Goal: Information Seeking & Learning: Learn about a topic

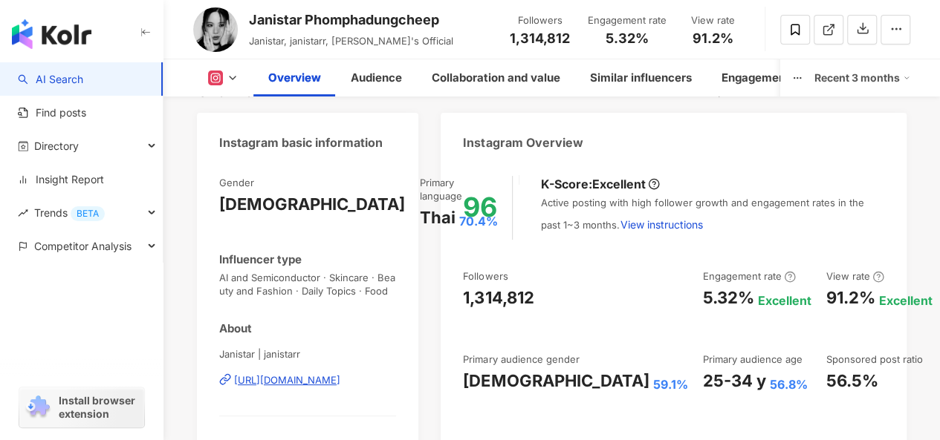
paste input "**********"
type input "**********"
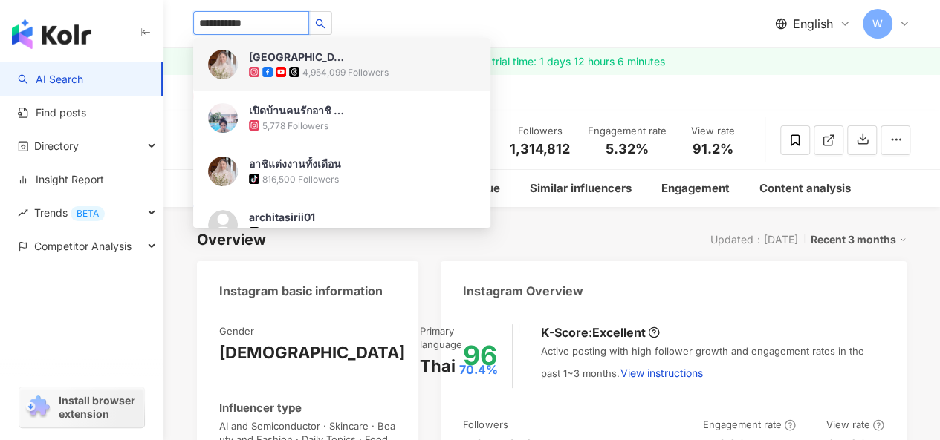
click at [224, 65] on img at bounding box center [223, 65] width 30 height 30
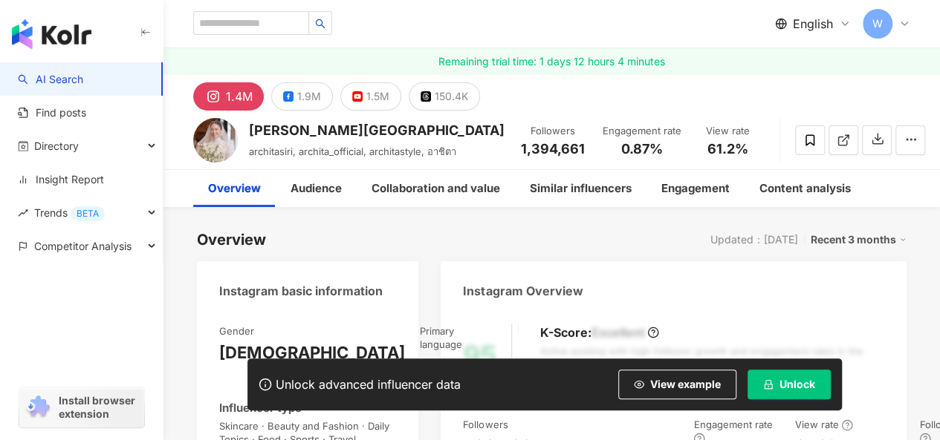
click at [791, 381] on span "Unlock" at bounding box center [797, 385] width 36 height 12
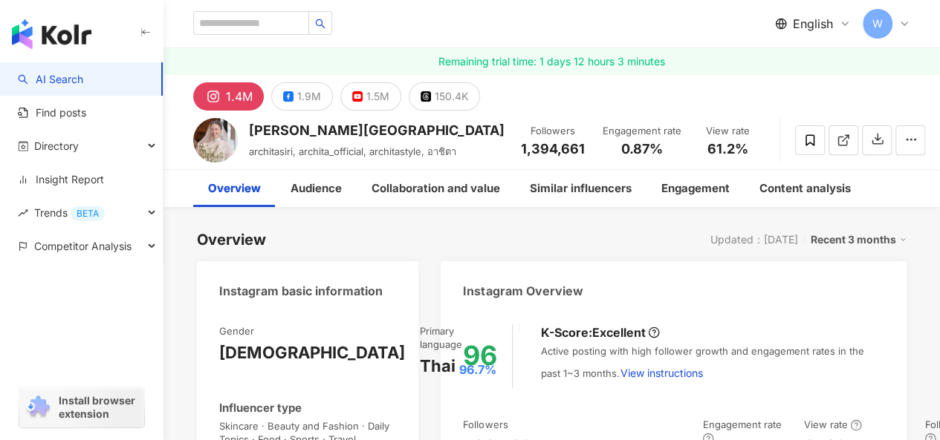
drag, startPoint x: 605, startPoint y: 145, endPoint x: 566, endPoint y: 312, distance: 171.5
click at [648, 147] on div "0.87%" at bounding box center [641, 149] width 79 height 15
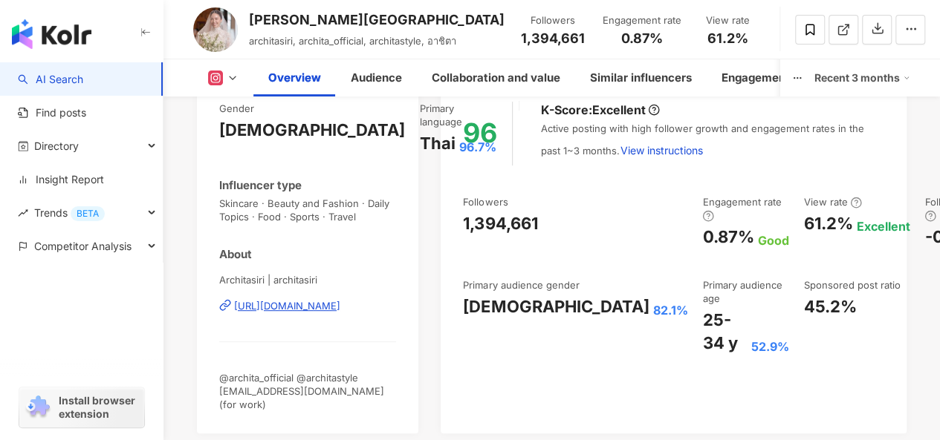
drag, startPoint x: 575, startPoint y: 235, endPoint x: 622, endPoint y: 238, distance: 47.6
click at [702, 238] on div "0.87%" at bounding box center [727, 237] width 51 height 23
click at [556, 319] on div "96 K-Score : Excellent Active posting with high follower growth and engagement …" at bounding box center [673, 260] width 466 height 347
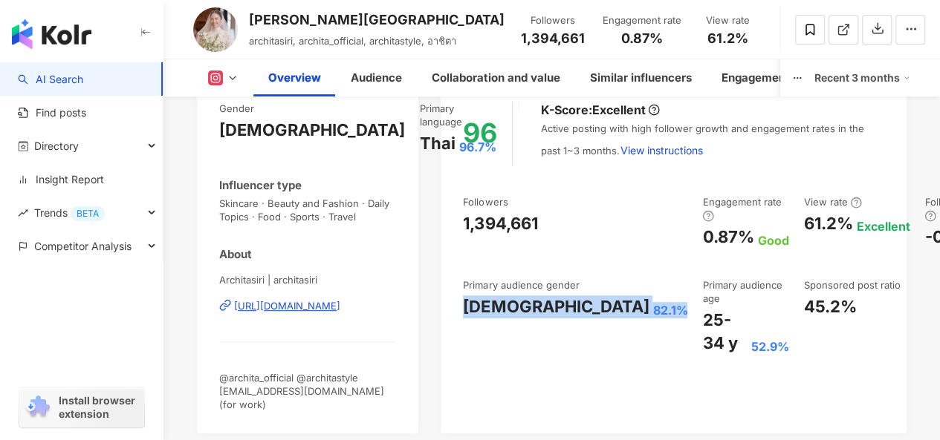
copy div "Female 82.1%"
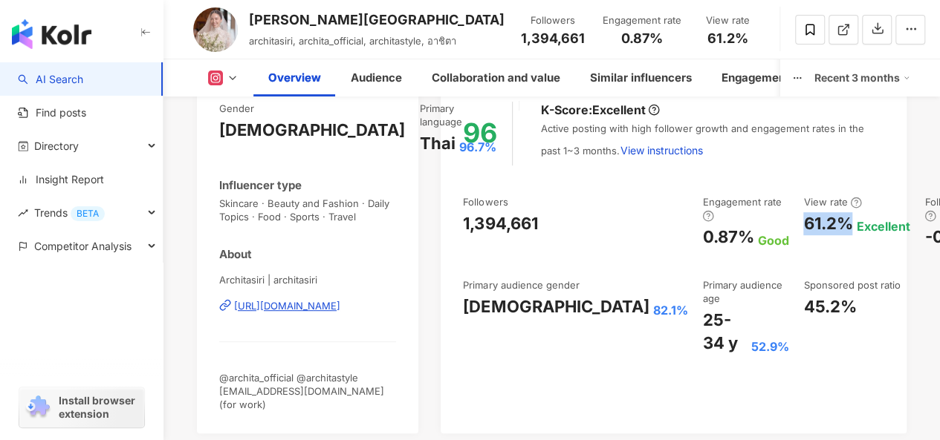
drag, startPoint x: 688, startPoint y: 221, endPoint x: 723, endPoint y: 221, distance: 34.9
click at [803, 221] on div "61.2%" at bounding box center [827, 223] width 49 height 23
copy div "61.2%"
drag, startPoint x: 575, startPoint y: 320, endPoint x: 666, endPoint y: 349, distance: 95.8
click at [666, 349] on div "Followers 1,394,661 Engagement rate 0.87% Good View rate 61.2% Excellent Follow…" at bounding box center [673, 275] width 421 height 160
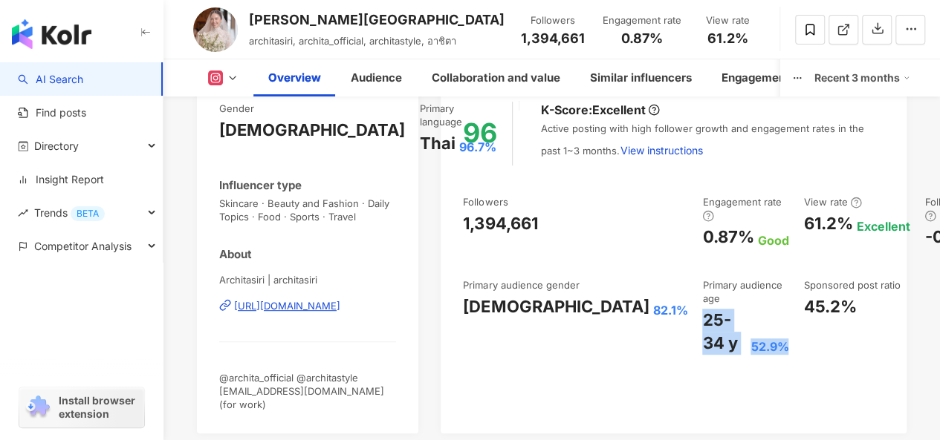
copy div "25-34 y 52.9%"
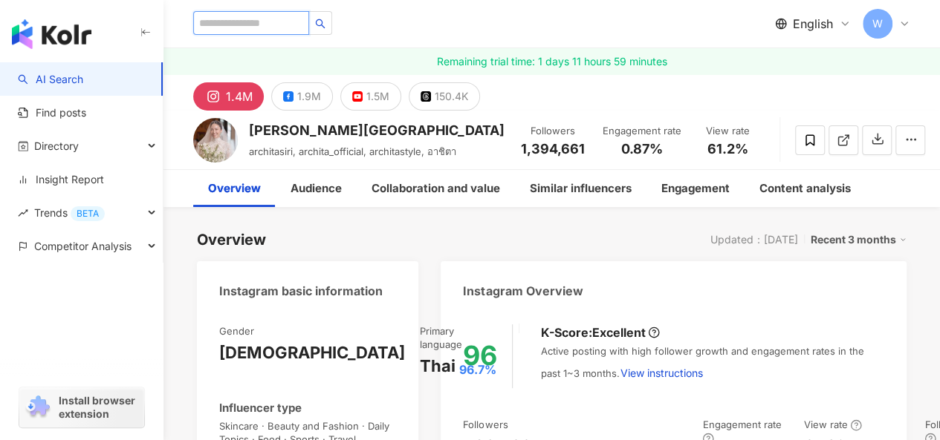
paste input "******"
type input "******"
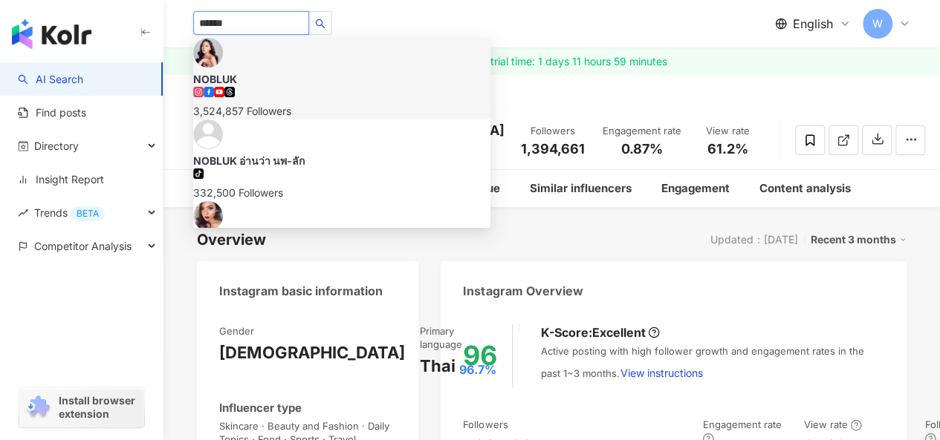
click at [220, 63] on img at bounding box center [208, 53] width 30 height 30
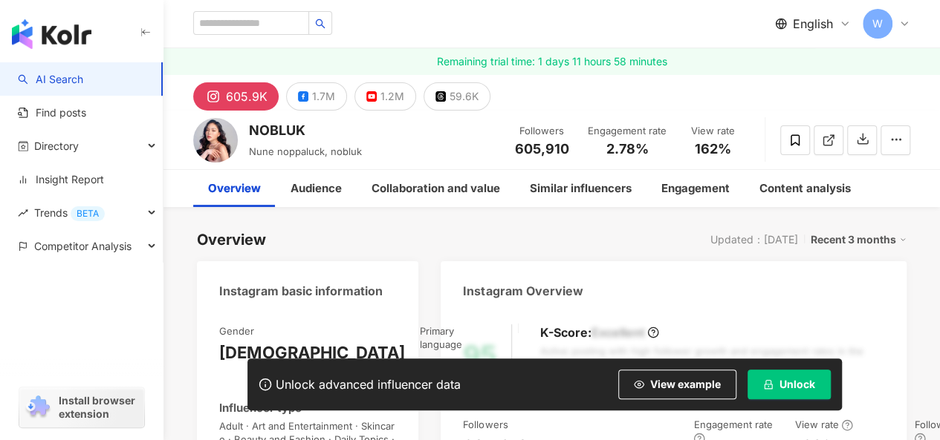
click at [769, 382] on icon "lock" at bounding box center [768, 385] width 10 height 10
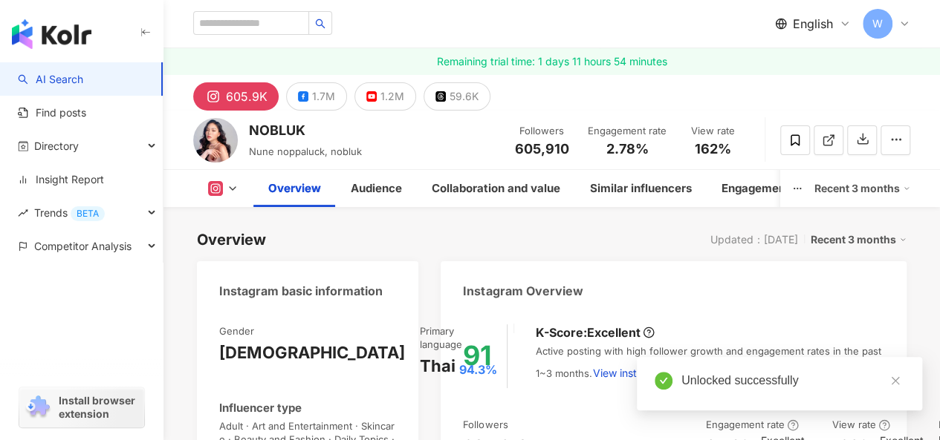
scroll to position [258, 0]
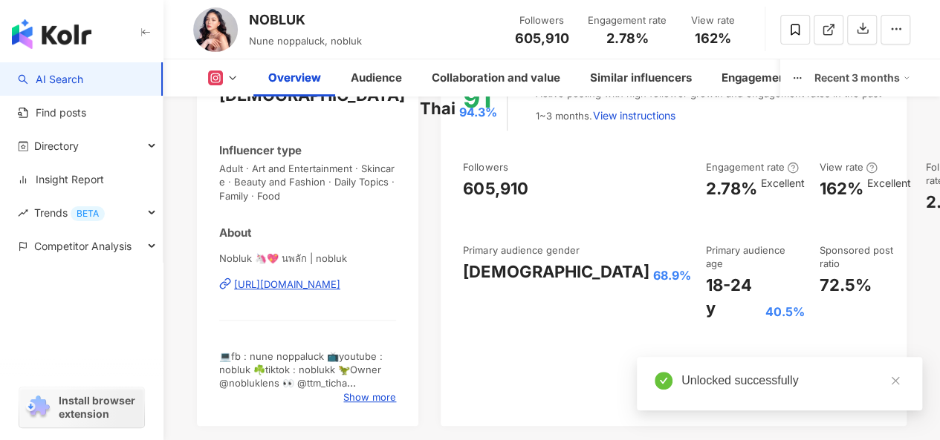
drag, startPoint x: 576, startPoint y: 195, endPoint x: 627, endPoint y: 197, distance: 50.5
click at [627, 197] on div "Followers 605,910 Engagement rate 2.78% Excellent View rate 162% Excellent Foll…" at bounding box center [673, 240] width 421 height 160
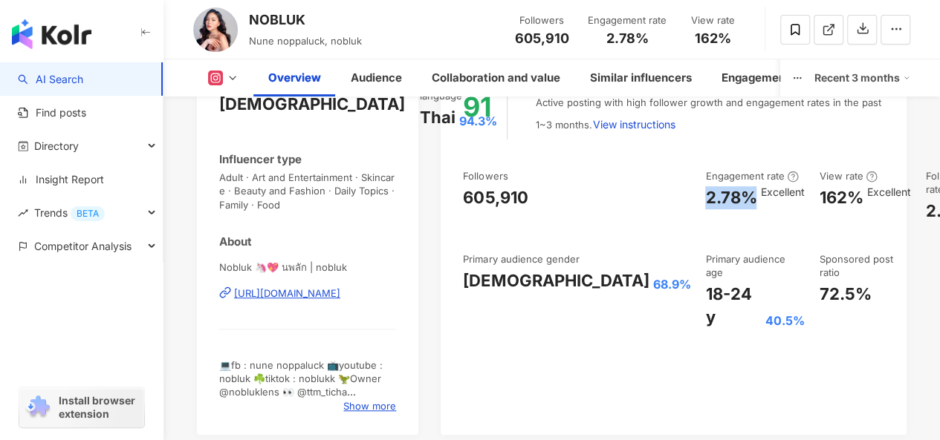
click at [818, 199] on div "162%" at bounding box center [840, 197] width 44 height 23
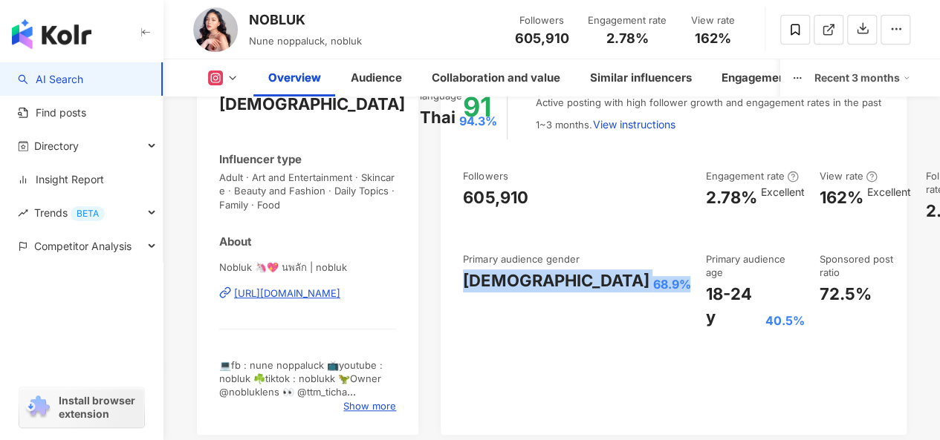
drag, startPoint x: 465, startPoint y: 295, endPoint x: 565, endPoint y: 296, distance: 100.3
click at [565, 296] on div "Followers 605,910 Engagement rate 2.78% Excellent View rate 162% Excellent Foll…" at bounding box center [673, 249] width 421 height 160
copy div "Female 68.9%"
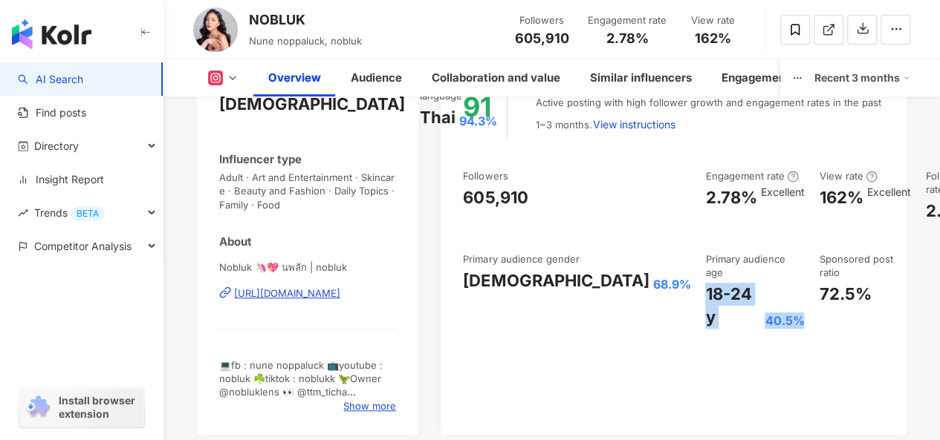
drag, startPoint x: 578, startPoint y: 278, endPoint x: 682, endPoint y: 284, distance: 104.2
click at [705, 284] on div "18-24 y 40.5%" at bounding box center [754, 306] width 99 height 46
copy div "18-24 y 40.5%"
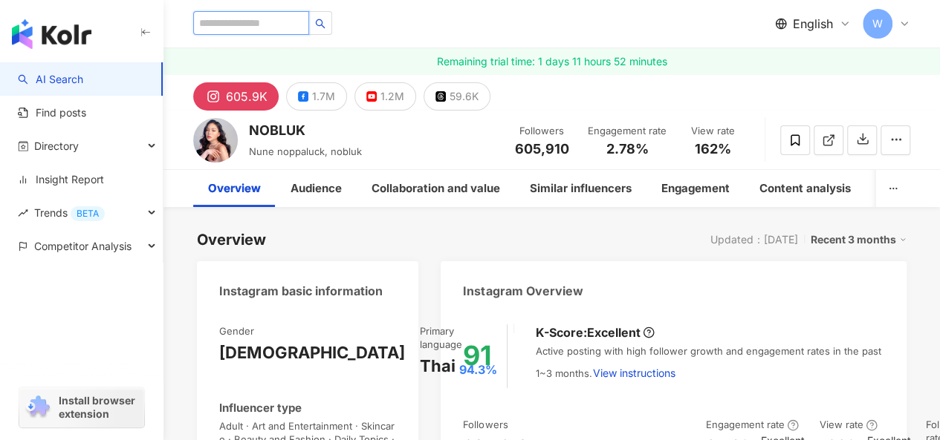
paste input "********"
type input "********"
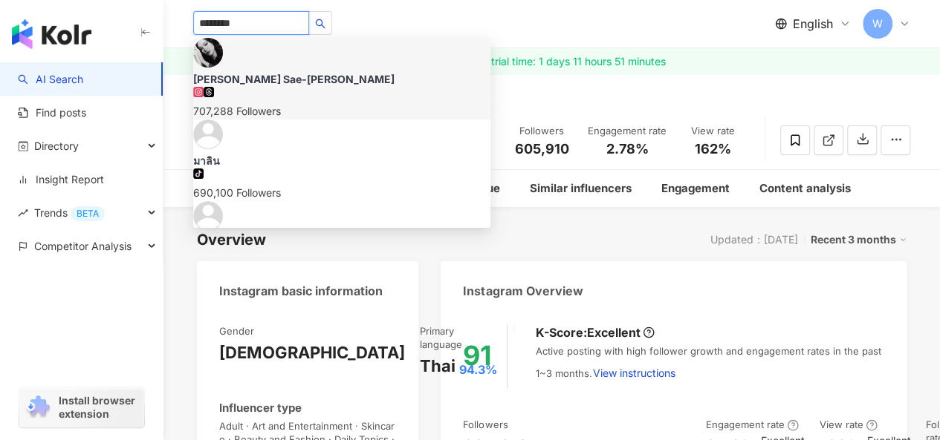
click at [217, 59] on img at bounding box center [208, 53] width 30 height 30
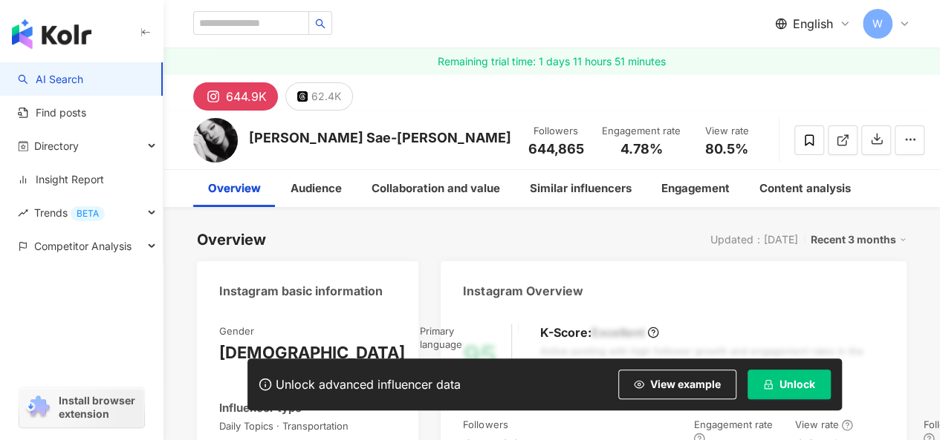
click at [528, 151] on span "644,865" at bounding box center [556, 149] width 56 height 16
click at [784, 385] on span "Unlock" at bounding box center [797, 385] width 36 height 12
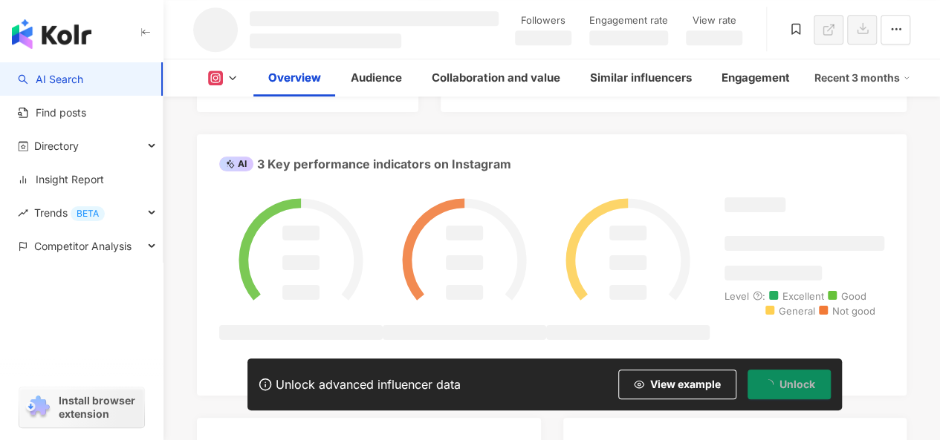
scroll to position [573, 0]
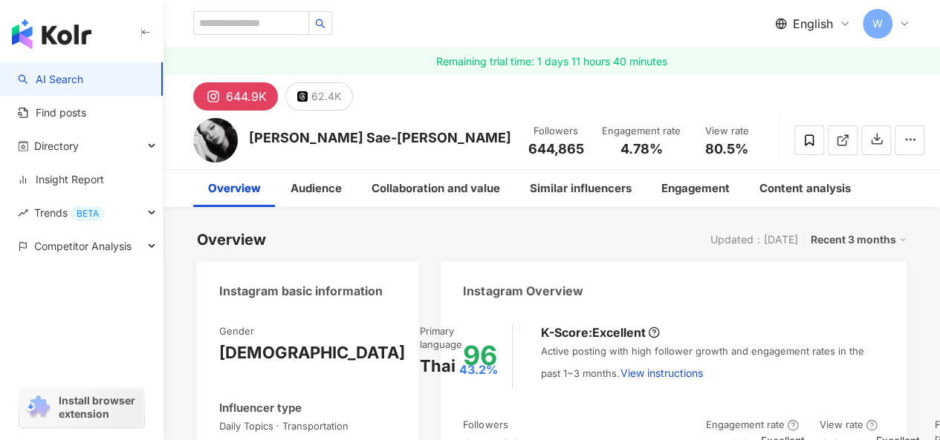
click at [503, 236] on div "Overview Updated：8/20/25 Recent 3 months" at bounding box center [551, 239] width 709 height 21
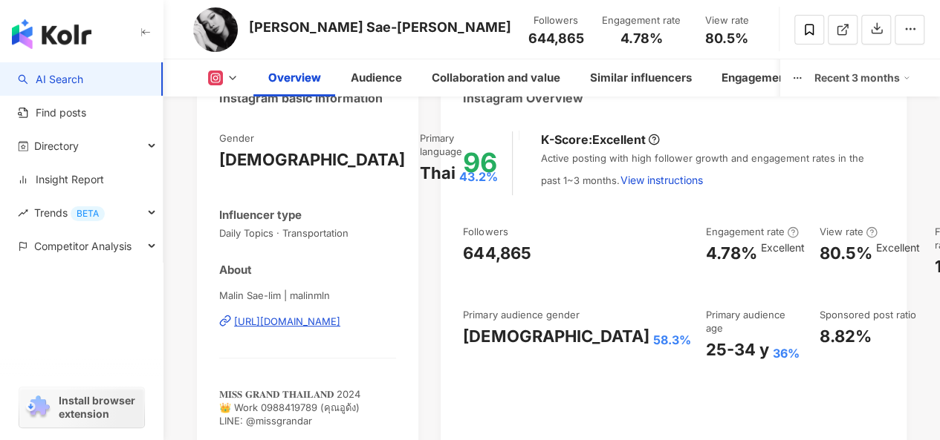
scroll to position [297, 0]
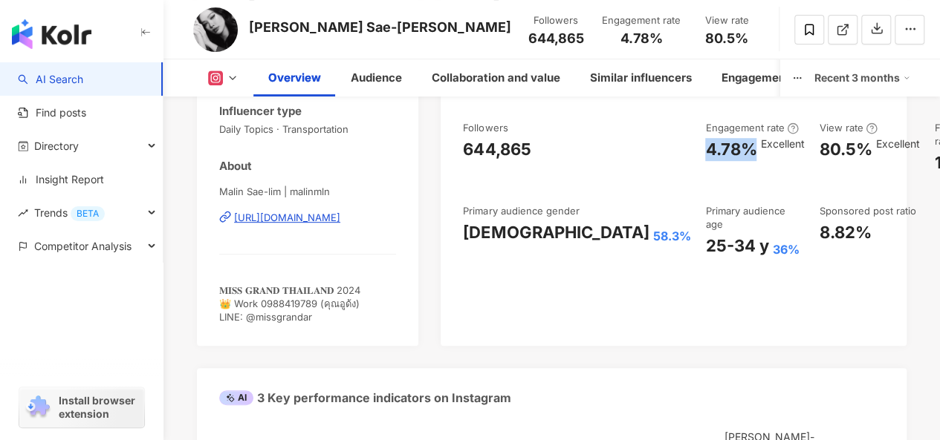
drag, startPoint x: 579, startPoint y: 149, endPoint x: 628, endPoint y: 148, distance: 49.8
click at [705, 148] on div "4.78%" at bounding box center [730, 149] width 51 height 23
copy div "4.78%"
drag, startPoint x: 704, startPoint y: 149, endPoint x: 751, endPoint y: 149, distance: 46.8
click at [818, 149] on div "80.5%" at bounding box center [844, 149] width 53 height 23
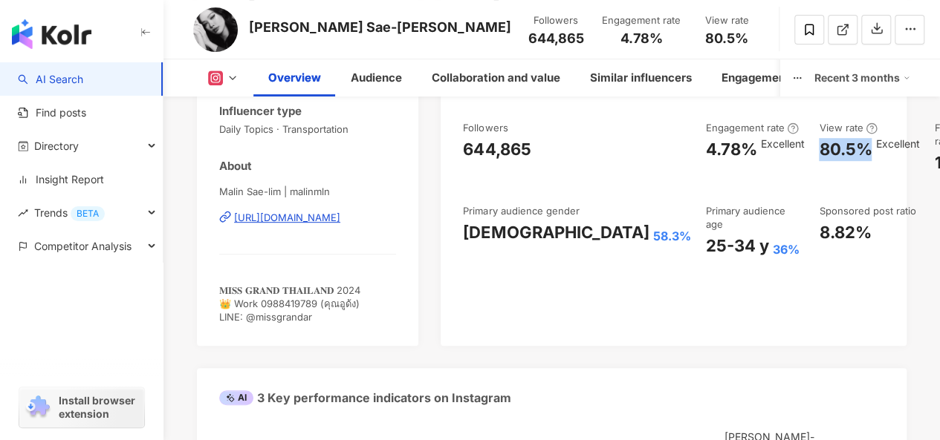
copy div "80.5%"
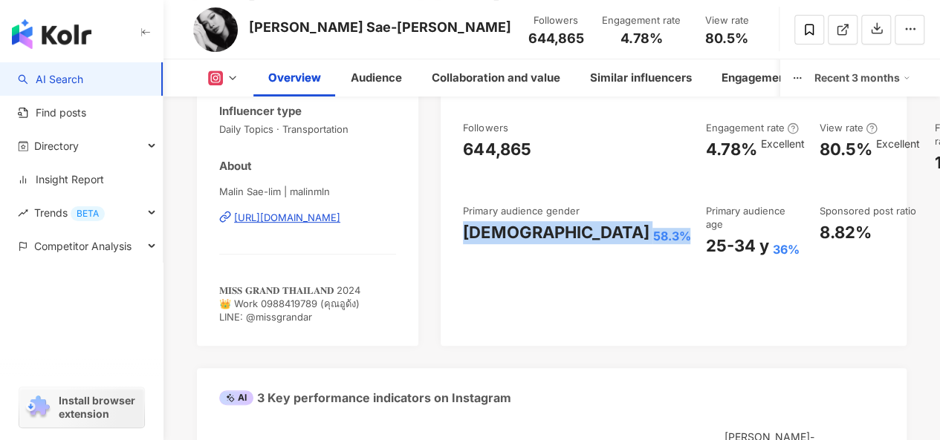
drag, startPoint x: 464, startPoint y: 245, endPoint x: 558, endPoint y: 245, distance: 93.6
click at [558, 244] on div "Female 58.3%" at bounding box center [576, 232] width 227 height 23
copy div "Female 58.3%"
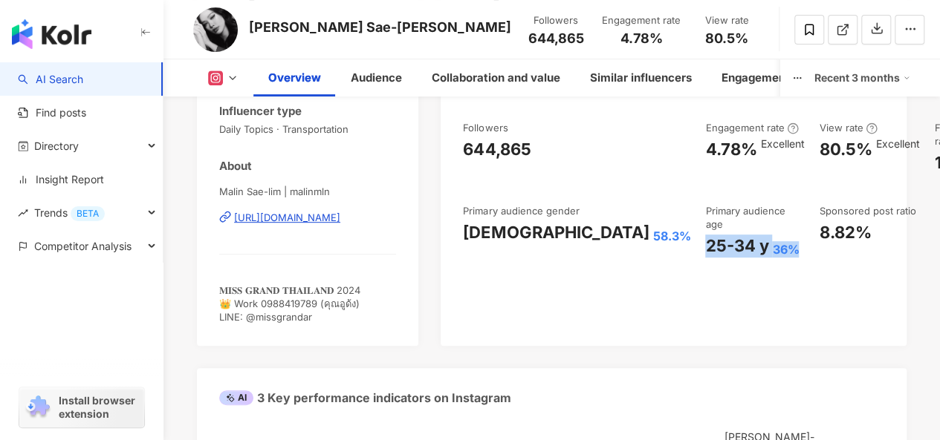
drag, startPoint x: 581, startPoint y: 228, endPoint x: 668, endPoint y: 229, distance: 87.6
click at [705, 235] on div "25-34 y 36%" at bounding box center [754, 246] width 99 height 23
copy div "25-34 y 36%"
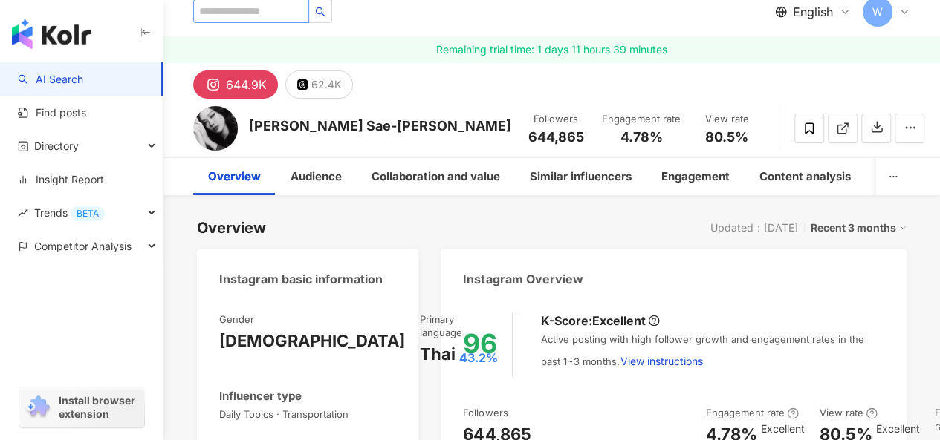
scroll to position [0, 0]
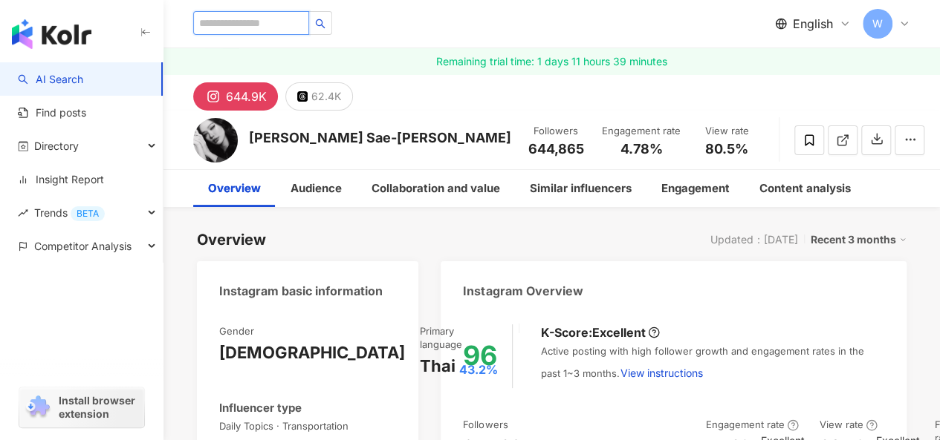
click at [273, 16] on input "search" at bounding box center [251, 23] width 116 height 24
paste input "******"
type input "******"
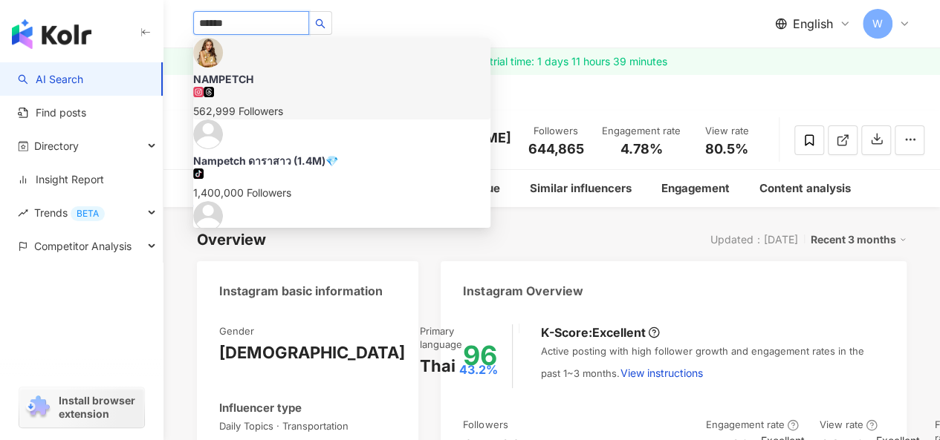
click at [298, 72] on div "NAMPETCH" at bounding box center [341, 79] width 297 height 15
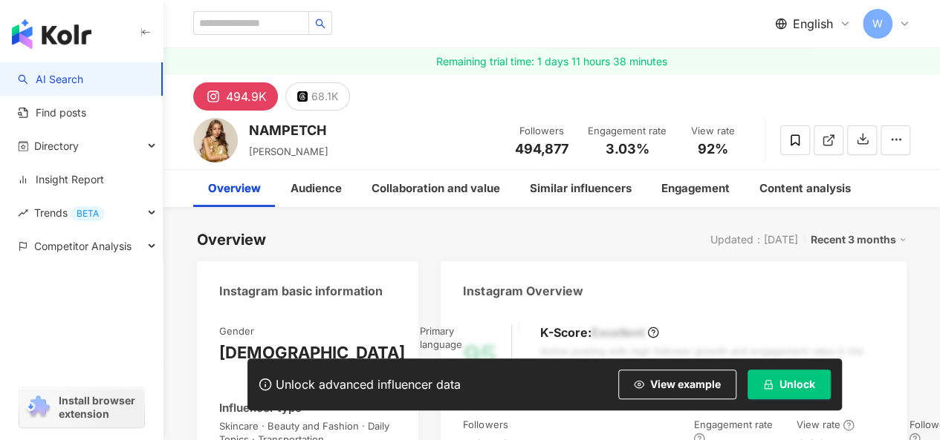
click at [786, 383] on span "Unlock" at bounding box center [797, 385] width 36 height 12
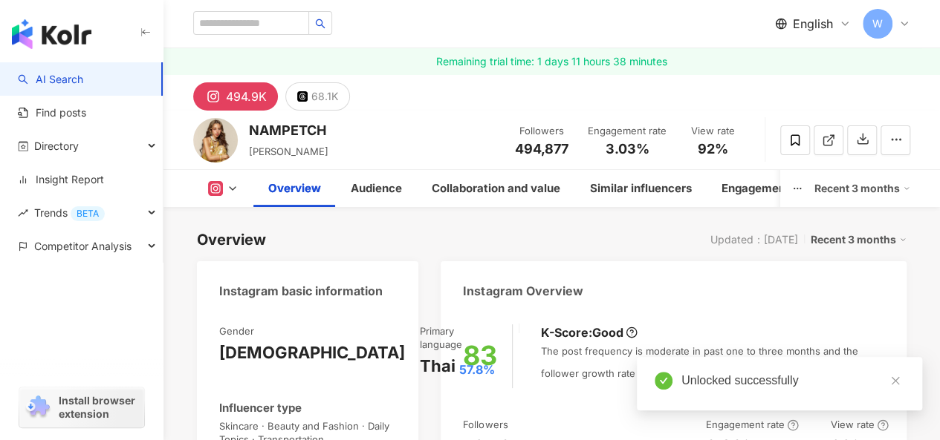
scroll to position [223, 0]
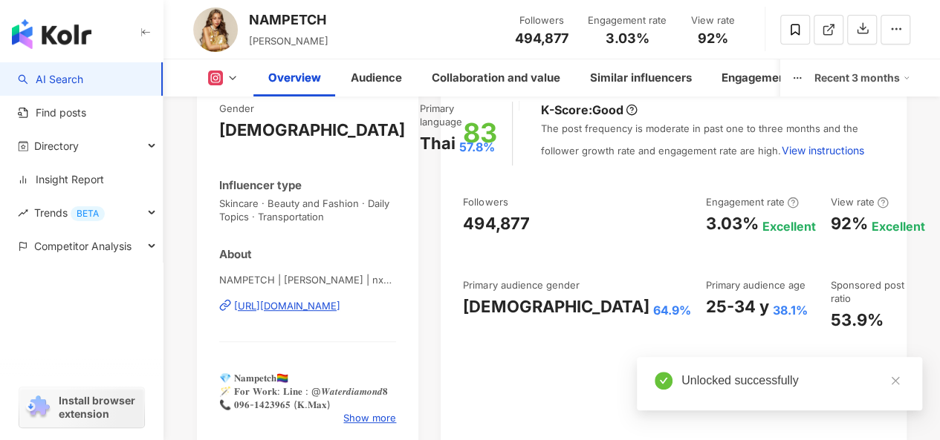
drag, startPoint x: 579, startPoint y: 296, endPoint x: 629, endPoint y: 296, distance: 49.8
click at [705, 235] on div "3.03%" at bounding box center [731, 223] width 53 height 23
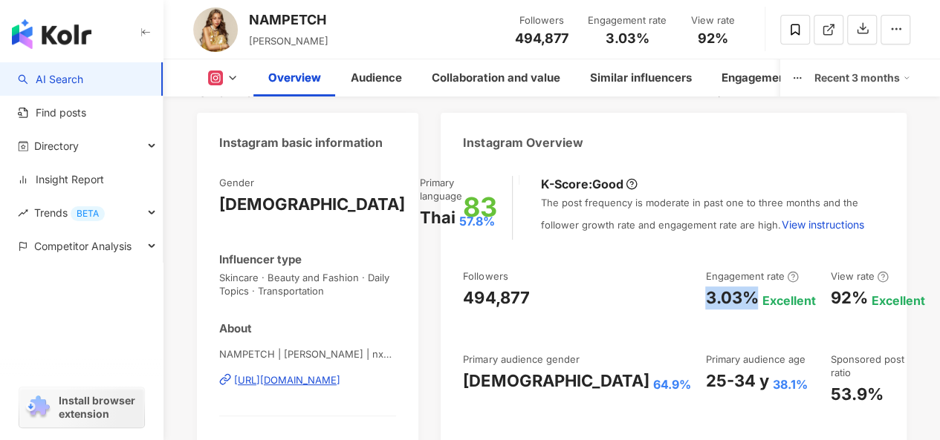
click at [830, 293] on div "92%" at bounding box center [848, 298] width 37 height 23
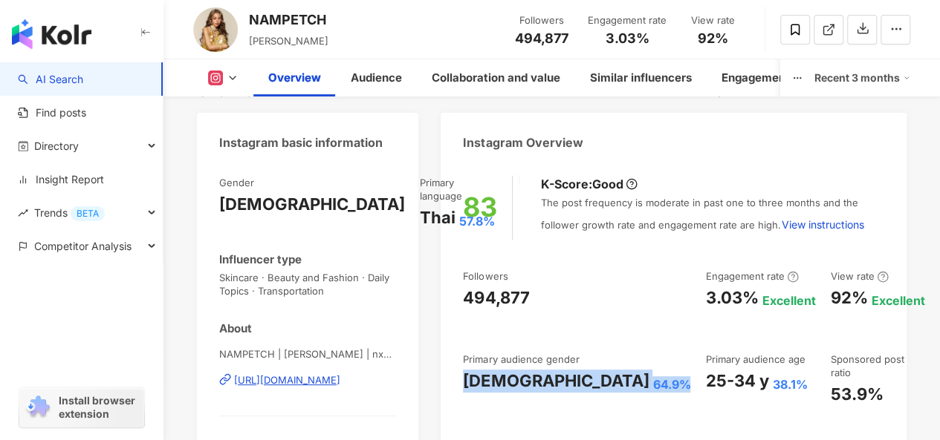
drag, startPoint x: 463, startPoint y: 396, endPoint x: 561, endPoint y: 396, distance: 98.0
click at [561, 393] on div "Female 64.9%" at bounding box center [576, 381] width 227 height 23
copy div "Female 64.9%"
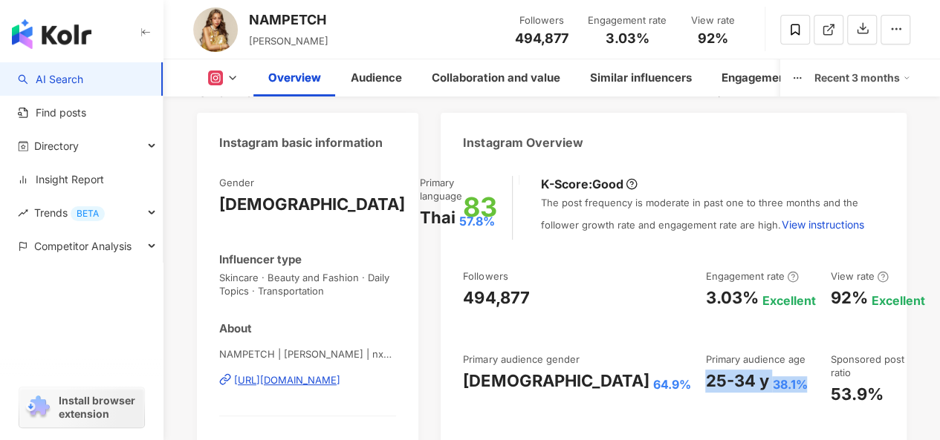
drag, startPoint x: 655, startPoint y: 384, endPoint x: 680, endPoint y: 384, distance: 24.5
click at [705, 384] on div "25-34 y 38.1%" at bounding box center [760, 381] width 110 height 23
copy div "25-34 y 38.1%"
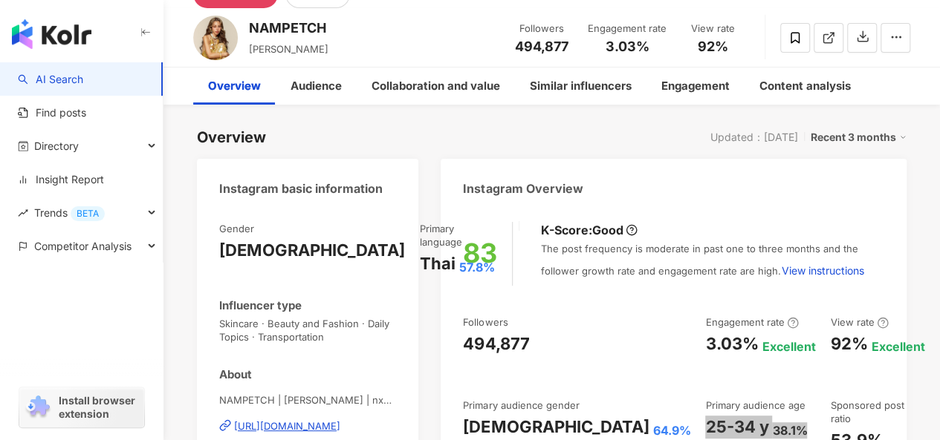
scroll to position [0, 0]
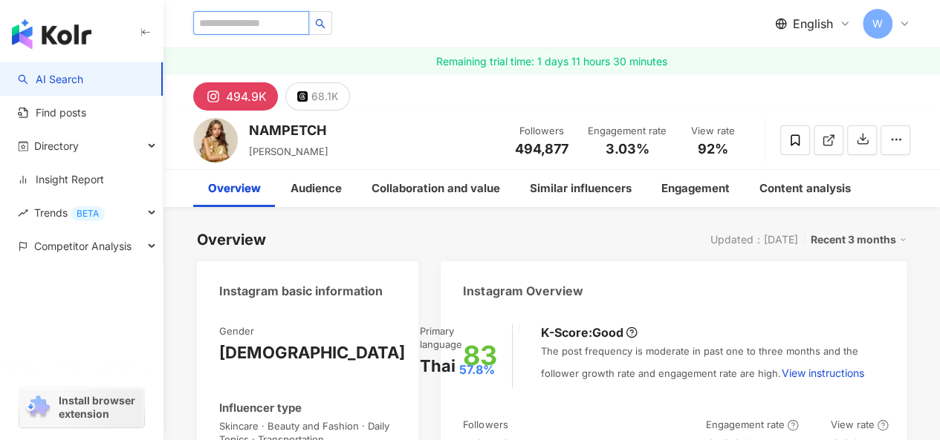
click at [303, 23] on input "search" at bounding box center [251, 23] width 116 height 24
paste input "**********"
type input "**********"
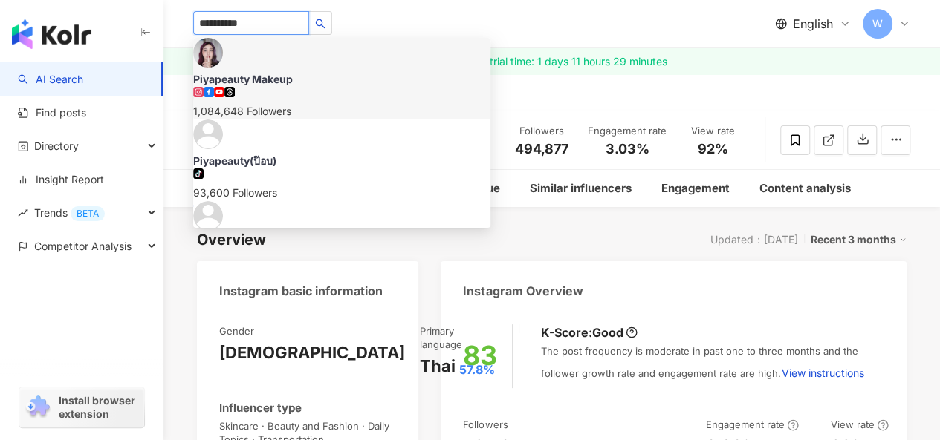
click at [223, 64] on img at bounding box center [208, 53] width 30 height 30
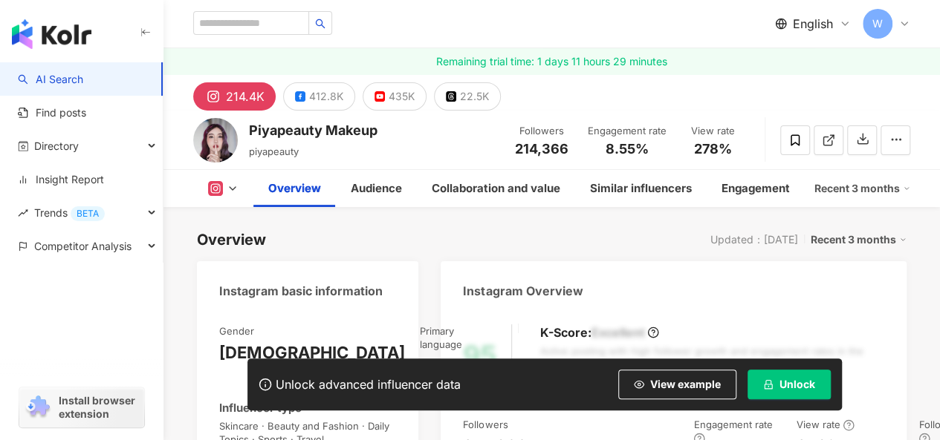
click at [781, 384] on span "Unlock" at bounding box center [797, 385] width 36 height 12
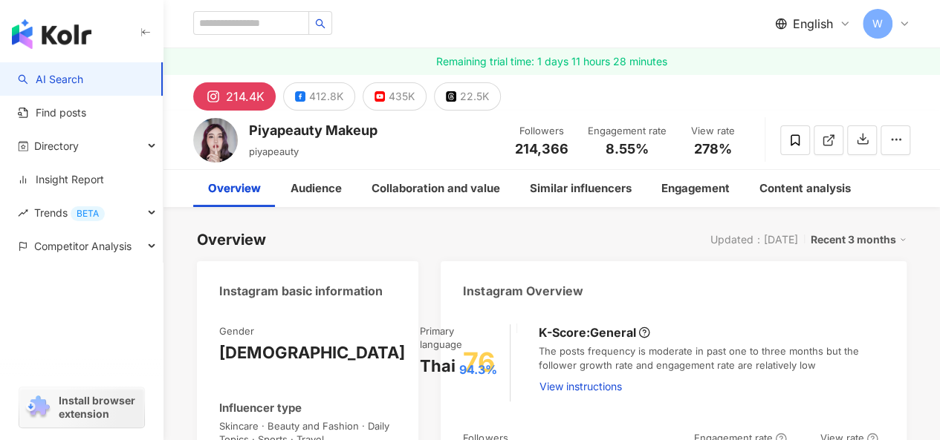
scroll to position [223, 0]
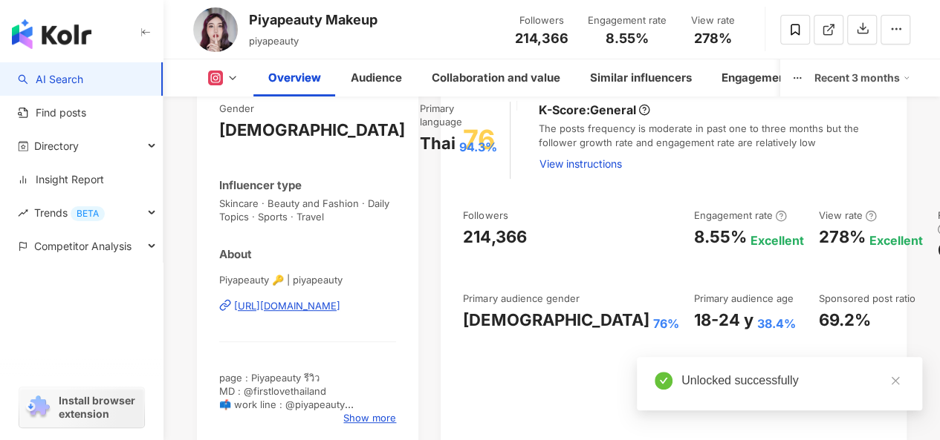
drag, startPoint x: 565, startPoint y: 160, endPoint x: 615, endPoint y: 160, distance: 49.8
click at [693, 226] on div "8.55%" at bounding box center [719, 237] width 53 height 23
